Goal: Task Accomplishment & Management: Complete application form

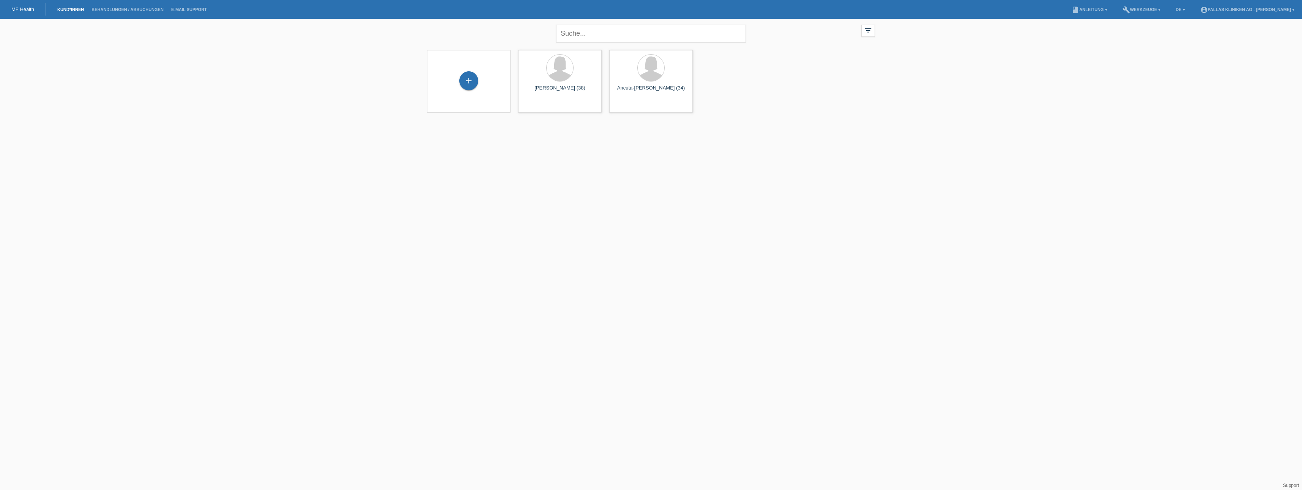
click at [477, 88] on div "+" at bounding box center [468, 81] width 71 height 20
click at [469, 80] on div "+" at bounding box center [468, 80] width 19 height 19
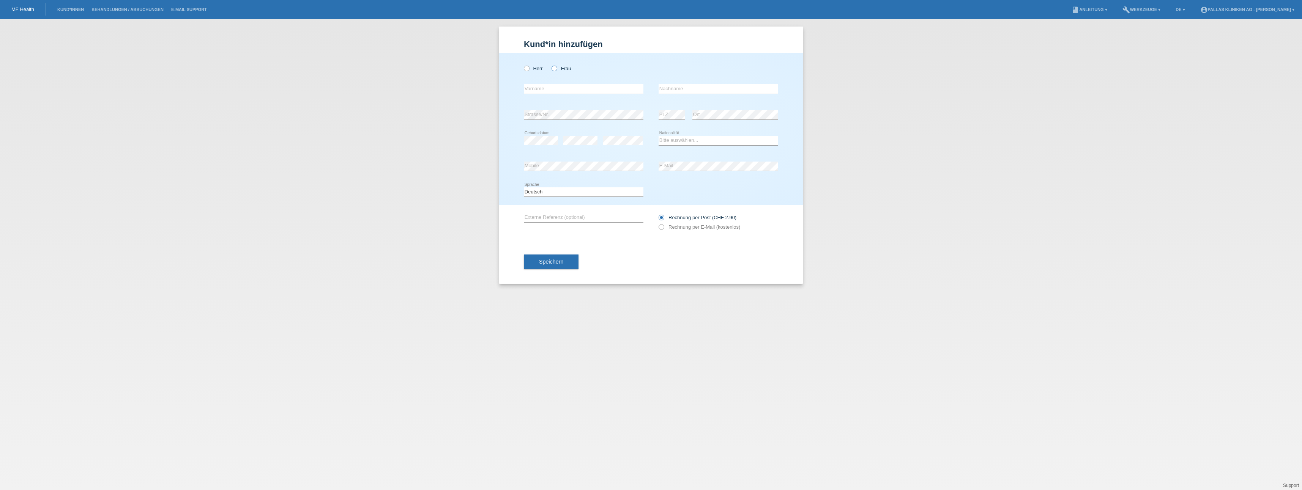
click at [562, 66] on label "Frau" at bounding box center [560, 69] width 19 height 6
click at [556, 66] on input "Frau" at bounding box center [553, 68] width 5 height 5
radio input "true"
click at [558, 85] on input "text" at bounding box center [584, 88] width 120 height 9
type input "[PERSON_NAME]"
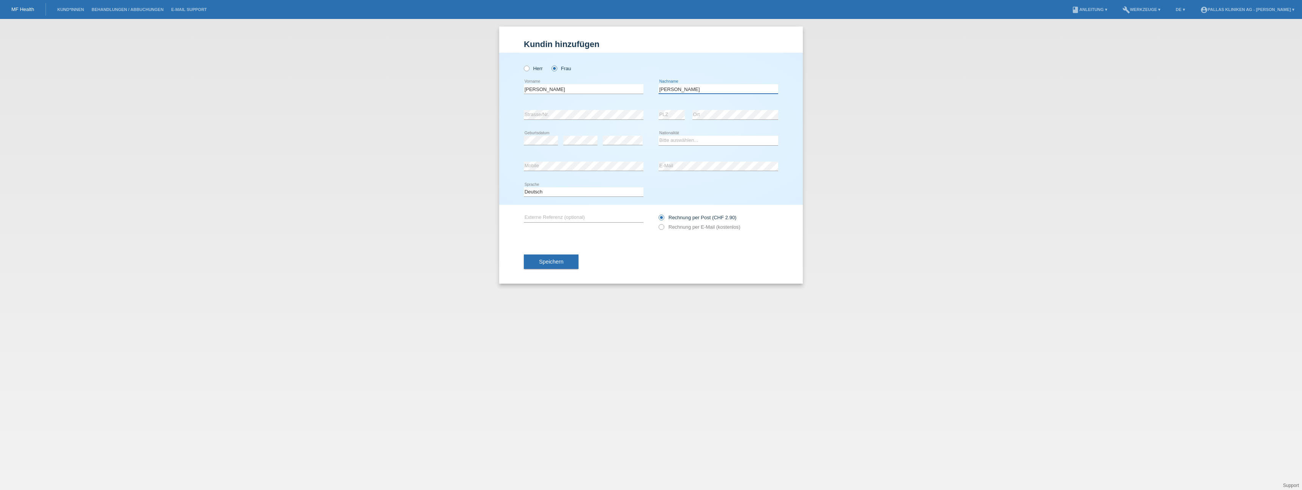
type input "[PERSON_NAME]"
click at [676, 138] on select "Bitte auswählen... [GEOGRAPHIC_DATA] [GEOGRAPHIC_DATA] [GEOGRAPHIC_DATA] [GEOGR…" at bounding box center [719, 140] width 120 height 9
click at [685, 143] on select "Bitte auswählen... [GEOGRAPHIC_DATA] [GEOGRAPHIC_DATA] [GEOGRAPHIC_DATA] [GEOGR…" at bounding box center [719, 140] width 120 height 9
select select "CH"
click at [659, 136] on select "Bitte auswählen... [GEOGRAPHIC_DATA] [GEOGRAPHIC_DATA] [GEOGRAPHIC_DATA] [GEOGR…" at bounding box center [719, 140] width 120 height 9
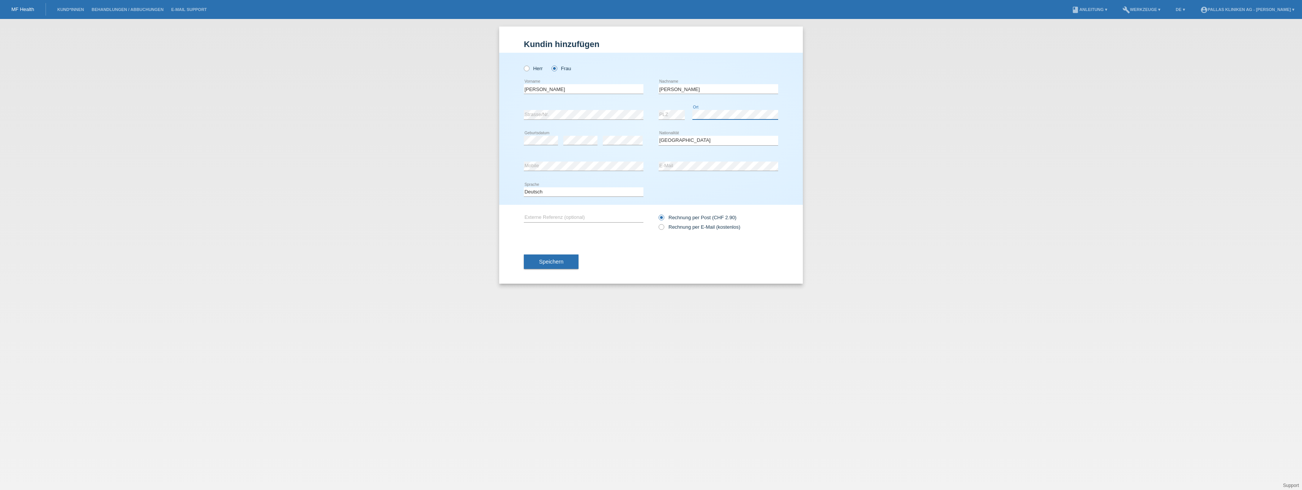
click at [665, 115] on div "error PLZ error Ort" at bounding box center [719, 115] width 120 height 26
click at [563, 152] on div "[PERSON_NAME] Frau [PERSON_NAME] error Vorname" at bounding box center [651, 129] width 304 height 152
click at [420, 157] on div "Kund*in hinzufügen [PERSON_NAME] hinzufügen [PERSON_NAME] hinzufügen [PERSON_NA…" at bounding box center [651, 254] width 1302 height 471
click at [556, 219] on input "text" at bounding box center [584, 217] width 120 height 9
click at [563, 187] on div "Deutsch Français Italiano English error Sprache" at bounding box center [584, 193] width 120 height 26
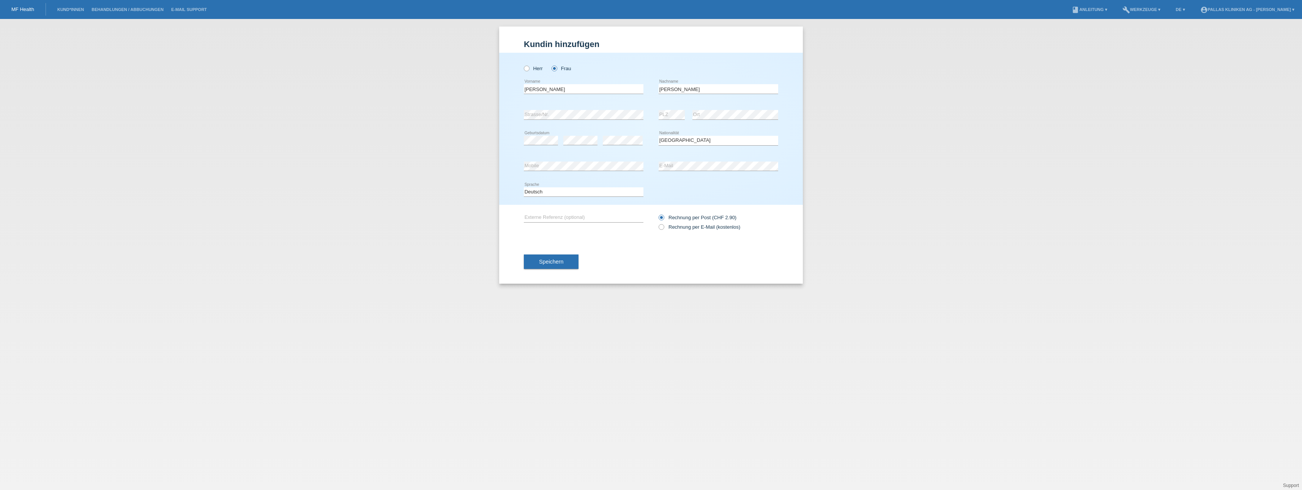
click at [563, 197] on icon at bounding box center [584, 197] width 120 height 0
click at [570, 190] on select "Deutsch Français Italiano English" at bounding box center [584, 192] width 120 height 9
click at [687, 189] on div "Deutsch Français Italiano English error Sprache" at bounding box center [651, 193] width 254 height 26
click at [696, 228] on label "Rechnung per E-Mail (kostenlos)" at bounding box center [700, 227] width 82 height 6
click at [663, 228] on input "Rechnung per E-Mail (kostenlos)" at bounding box center [661, 228] width 5 height 9
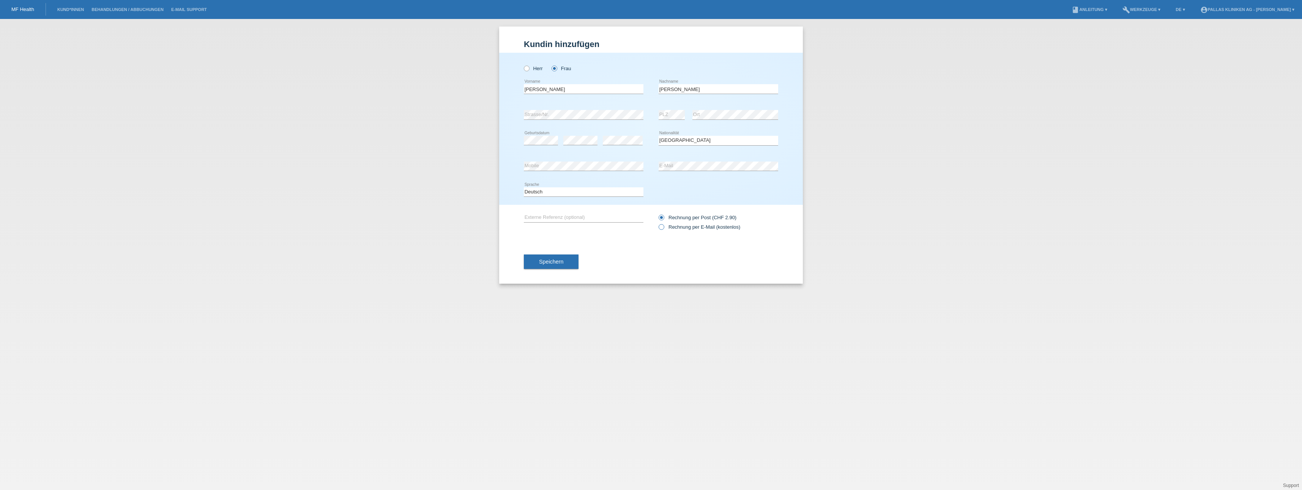
radio input "true"
click at [562, 264] on span "Speichern" at bounding box center [551, 262] width 24 height 6
click at [619, 250] on div "Speichern" at bounding box center [651, 262] width 254 height 44
click at [555, 267] on button "Speichern" at bounding box center [551, 262] width 55 height 14
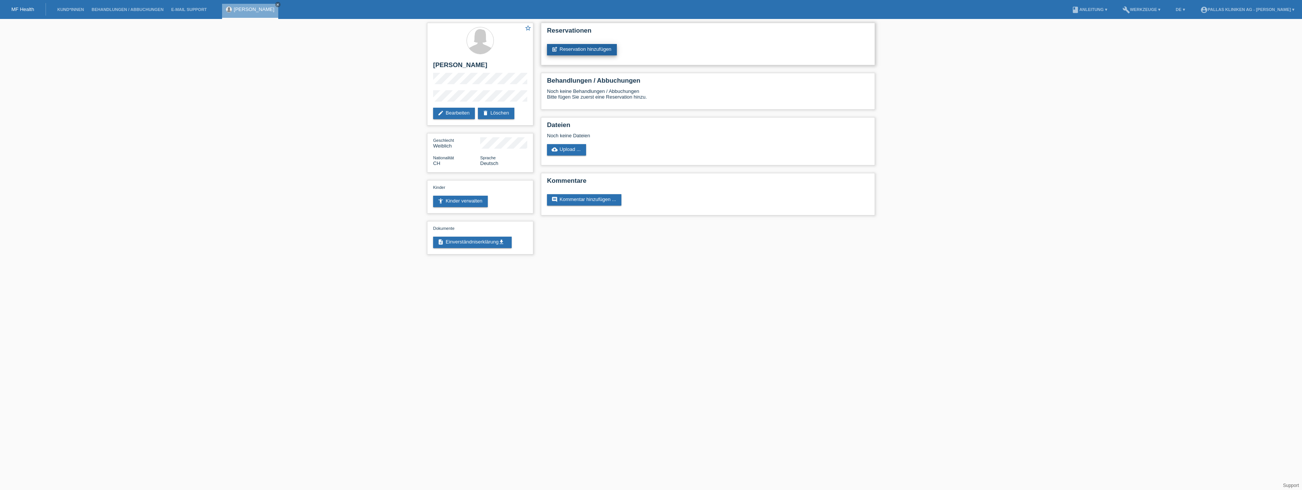
click at [577, 48] on link "post_add Reservation hinzufügen" at bounding box center [582, 49] width 70 height 11
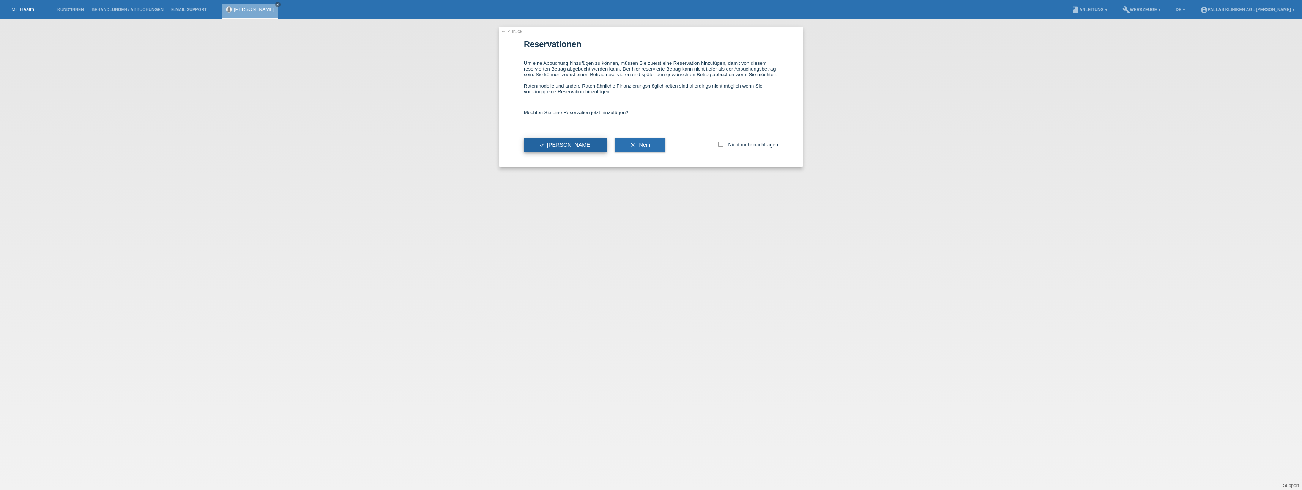
click at [554, 148] on button "check Ja" at bounding box center [565, 145] width 83 height 14
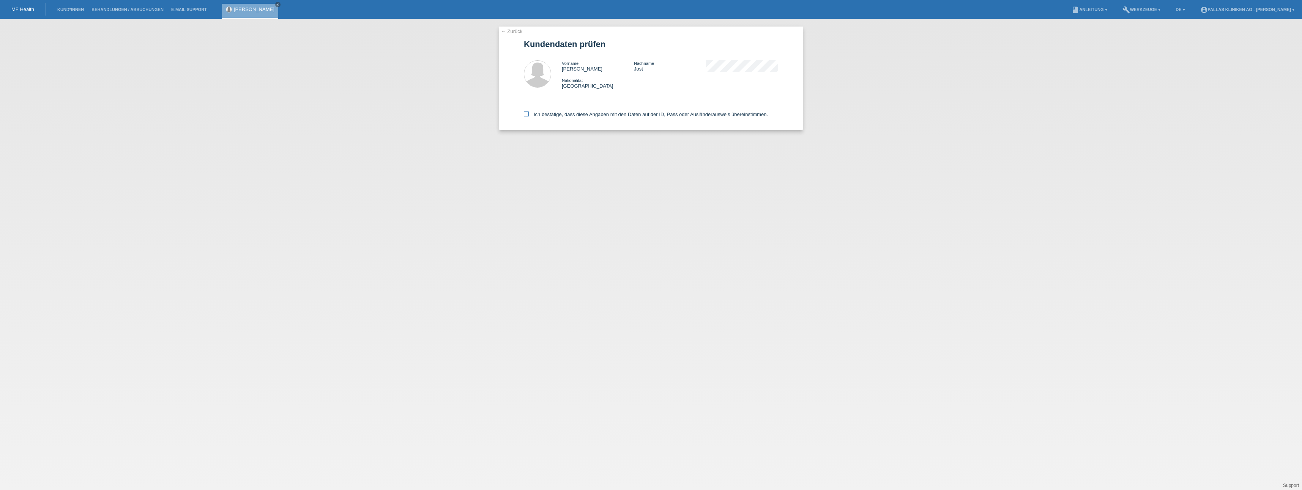
click at [529, 116] on label "Ich bestätige, dass diese Angaben mit den Daten auf der ID, Pass oder Ausländer…" at bounding box center [646, 115] width 244 height 6
click at [529, 116] on input "Ich bestätige, dass diese Angaben mit den Daten auf der ID, Pass oder Ausländer…" at bounding box center [526, 114] width 5 height 5
checkbox input "true"
click at [660, 158] on div "← Zurück Kundendaten prüfen Vorname Jenny Salome Nachname Jost Nationalität Sch…" at bounding box center [651, 254] width 1302 height 471
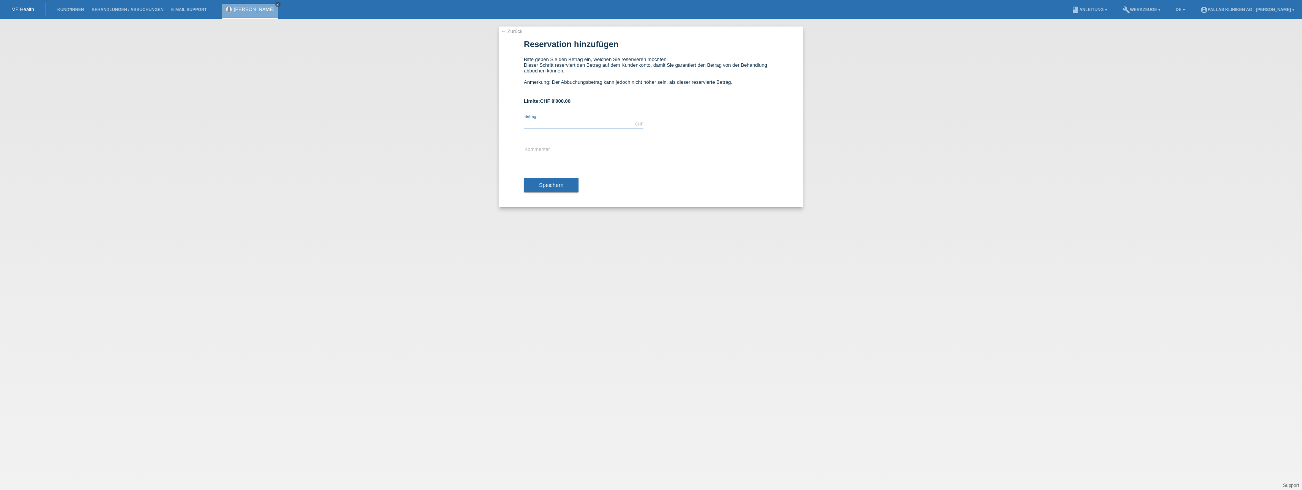
click at [567, 122] on input "text" at bounding box center [584, 124] width 120 height 9
click at [560, 148] on input "text" at bounding box center [584, 149] width 120 height 9
click at [551, 126] on input "text" at bounding box center [584, 124] width 120 height 9
drag, startPoint x: 550, startPoint y: 82, endPoint x: 738, endPoint y: 81, distance: 188.3
click at [738, 81] on div "Bitte geben Sie den Betrag ein, welchen Sie reservieren möchten. Dieser Schritt…" at bounding box center [651, 74] width 254 height 34
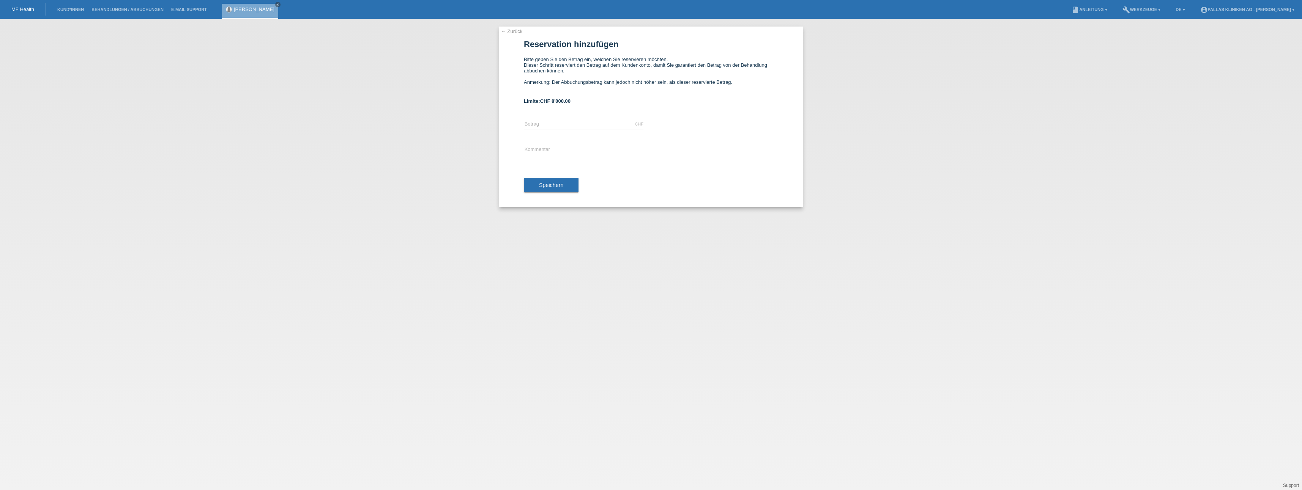
click at [738, 81] on div "Bitte geben Sie den Betrag ein, welchen Sie reservieren möchten. Dieser Schritt…" at bounding box center [651, 74] width 254 height 34
drag, startPoint x: 738, startPoint y: 81, endPoint x: 526, endPoint y: 56, distance: 214.0
click at [526, 56] on form "Reservation hinzufügen Bitte geben Sie den Betrag ein, welchen Sie reservieren …" at bounding box center [651, 122] width 254 height 167
drag, startPoint x: 526, startPoint y: 56, endPoint x: 732, endPoint y: 91, distance: 209.0
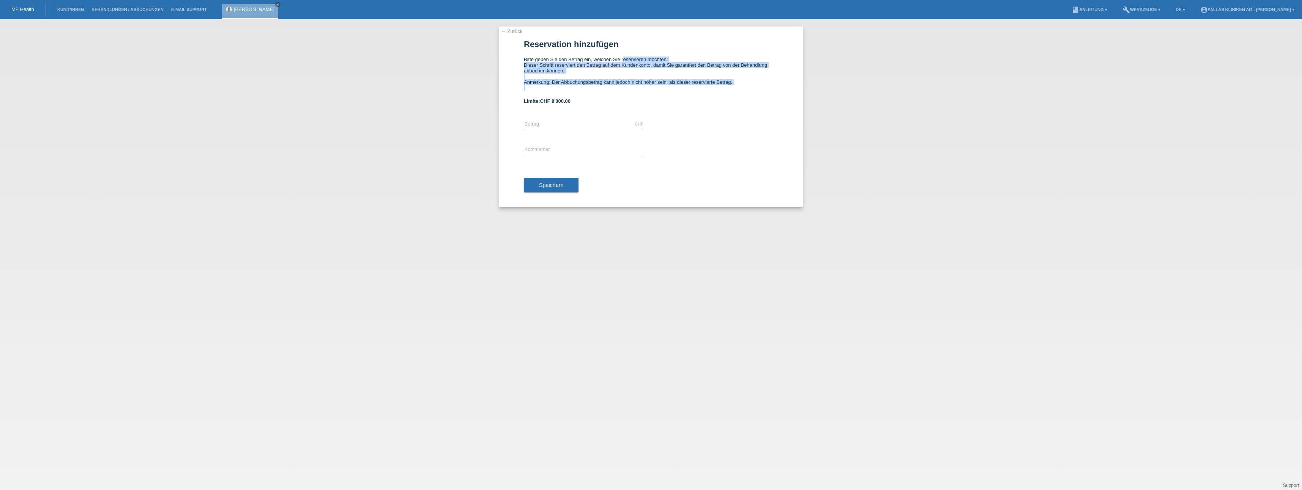
click at [732, 91] on form "Reservation hinzufügen Bitte geben Sie den Betrag ein, welchen Sie reservieren …" at bounding box center [651, 122] width 254 height 167
click at [732, 91] on div "Bitte geben Sie den Betrag ein, welchen Sie reservieren möchten. Dieser Schritt…" at bounding box center [651, 74] width 254 height 34
drag, startPoint x: 667, startPoint y: 87, endPoint x: 523, endPoint y: 43, distance: 150.4
click at [523, 43] on div "← Zurück Reservation hinzufügen Bitte geben Sie den Betrag ein, welchen Sie res…" at bounding box center [651, 117] width 304 height 181
drag, startPoint x: 523, startPoint y: 43, endPoint x: 519, endPoint y: 58, distance: 16.2
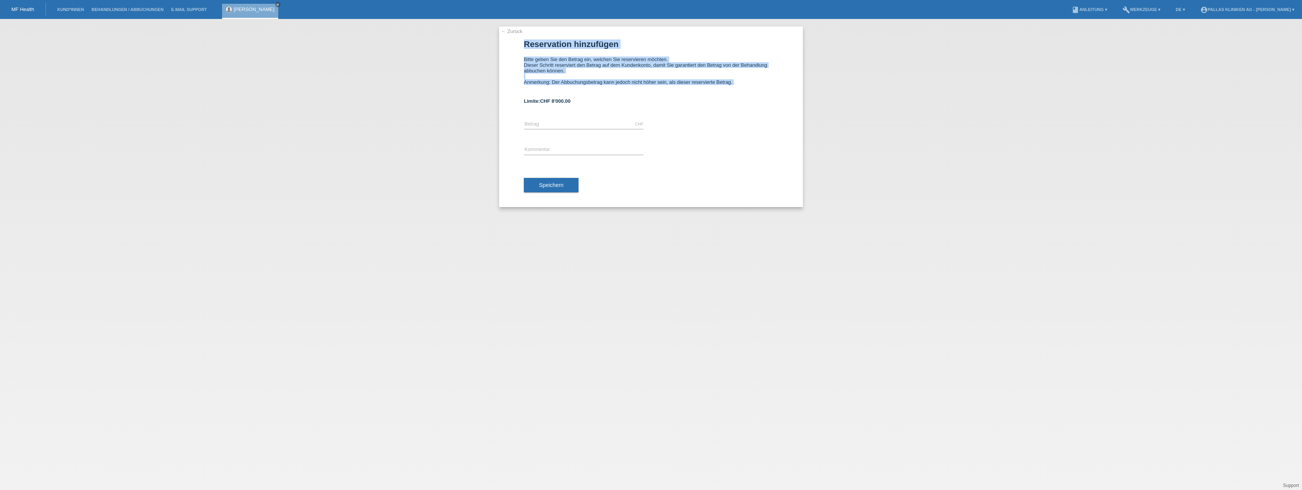
click at [519, 58] on div "← Zurück Reservation hinzufügen Bitte geben Sie den Betrag ein, welchen Sie res…" at bounding box center [651, 117] width 304 height 181
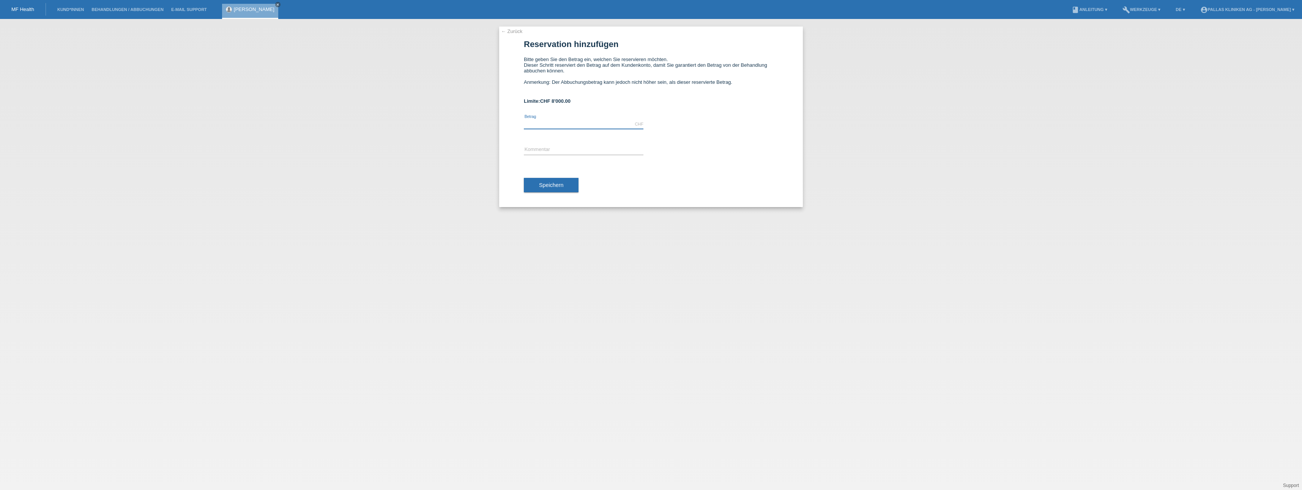
click at [550, 124] on input "text" at bounding box center [584, 124] width 120 height 9
type input "1"
type input "8"
drag, startPoint x: 573, startPoint y: 100, endPoint x: 522, endPoint y: 99, distance: 50.5
click at [522, 99] on div "← Zurück Reservation hinzufügen Bitte geben Sie den Betrag ein, welchen Sie res…" at bounding box center [651, 117] width 304 height 181
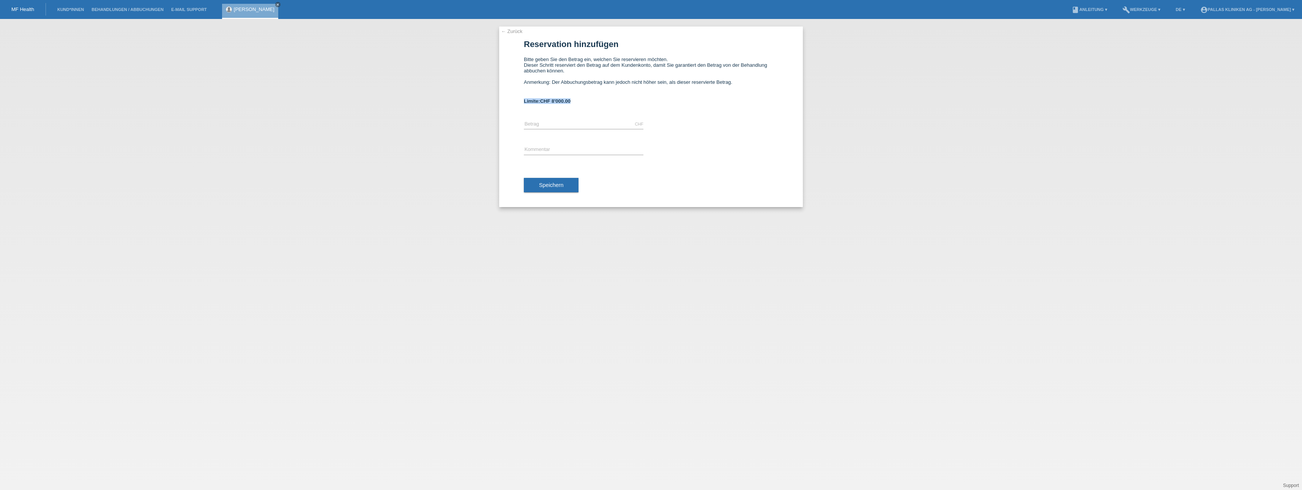
click at [522, 99] on div "← Zurück Reservation hinzufügen Bitte geben Sie den Betrag ein, welchen Sie res…" at bounding box center [651, 117] width 304 height 181
drag, startPoint x: 522, startPoint y: 99, endPoint x: 578, endPoint y: 101, distance: 55.8
click at [578, 101] on div "← Zurück Reservation hinzufügen Bitte geben Sie den Betrag ein, welchen Sie res…" at bounding box center [651, 117] width 304 height 181
click at [578, 101] on div "Limite: CHF 8'000.00" at bounding box center [651, 101] width 254 height 6
drag, startPoint x: 577, startPoint y: 101, endPoint x: 506, endPoint y: 101, distance: 71.0
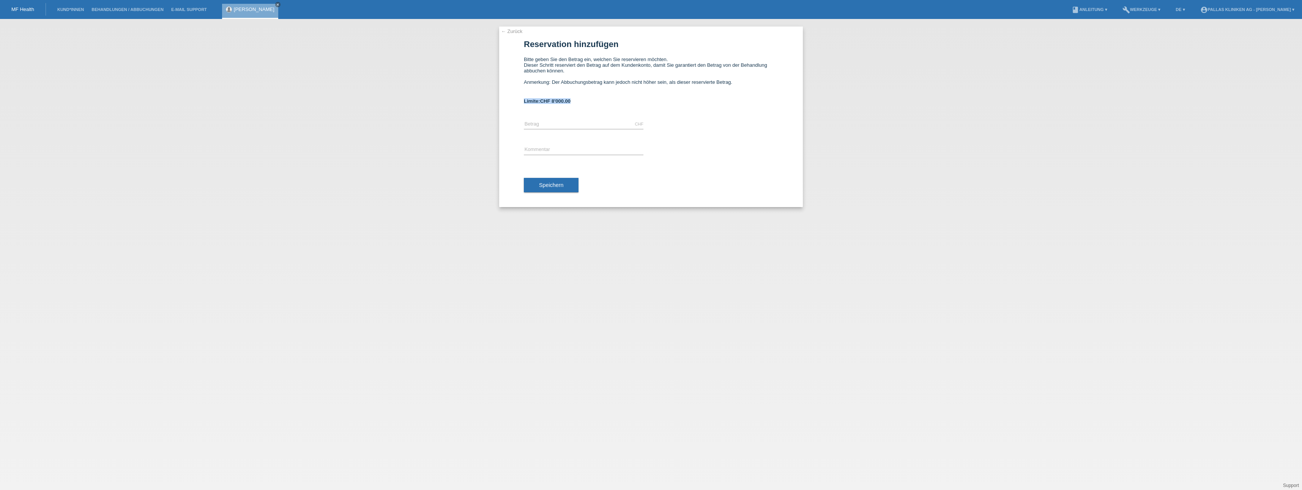
click at [506, 101] on div "← Zurück Reservation hinzufügen Bitte geben Sie den Betrag ein, welchen Sie res…" at bounding box center [651, 117] width 304 height 181
drag, startPoint x: 586, startPoint y: 101, endPoint x: 527, endPoint y: 56, distance: 74.2
click at [527, 56] on form "Reservation hinzufügen Bitte geben Sie den Betrag ein, welchen Sie reservieren …" at bounding box center [651, 122] width 254 height 167
click at [578, 99] on div "Limite: CHF 8'000.00" at bounding box center [651, 101] width 254 height 6
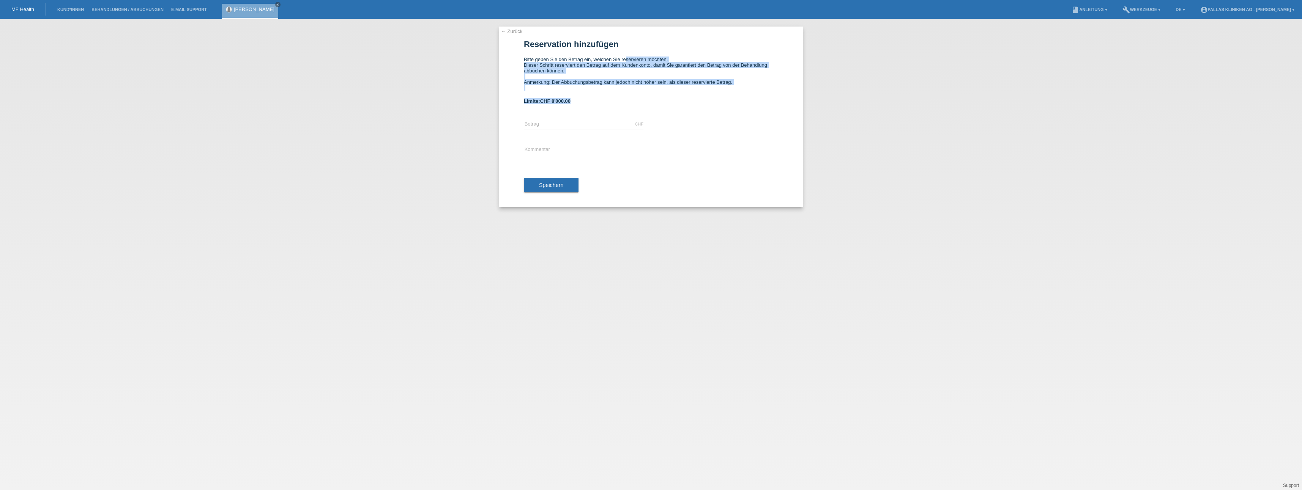
click at [567, 82] on div "Bitte geben Sie den Betrag ein, welchen Sie reservieren möchten. Dieser Schritt…" at bounding box center [651, 74] width 254 height 34
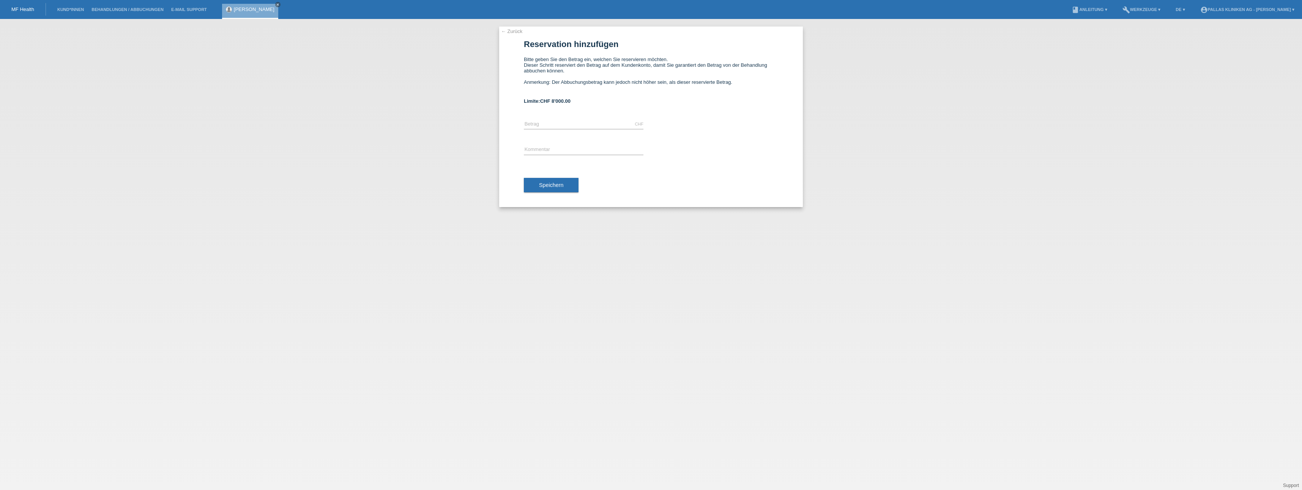
click at [358, 133] on div "← Zurück Reservation hinzufügen Bitte geben Sie den Betrag ein, welchen Sie res…" at bounding box center [651, 254] width 1302 height 471
